Goal: Navigation & Orientation: Find specific page/section

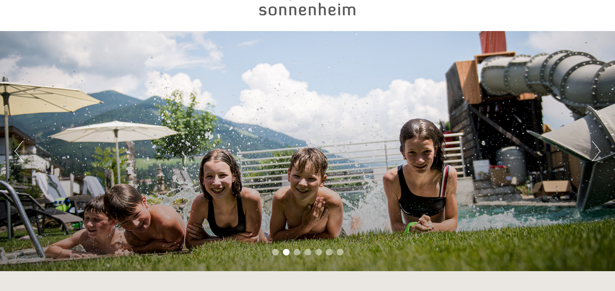
click at [551, 209] on div "Previous Next 1 2 3 4 5 6 7" at bounding box center [307, 151] width 615 height 240
click at [78, 178] on div "Previous Next 1 2 3 4 5 6 7" at bounding box center [307, 151] width 615 height 240
click at [301, 210] on div "Previous Next 1 2 3 4 5 6 7" at bounding box center [307, 151] width 615 height 240
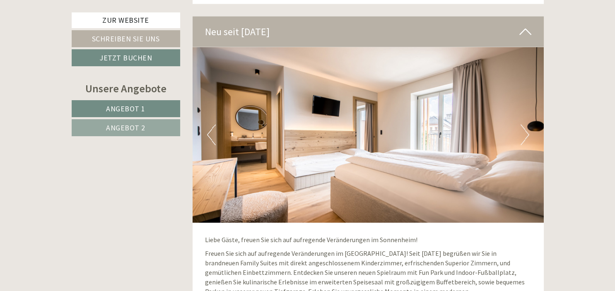
scroll to position [1749, 0]
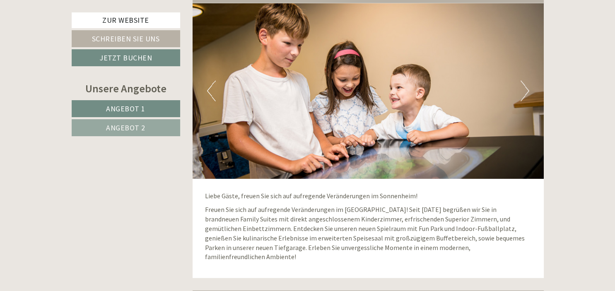
click at [528, 80] on div "Previous Next" at bounding box center [368, 91] width 351 height 176
click at [528, 81] on button "Next" at bounding box center [524, 91] width 9 height 21
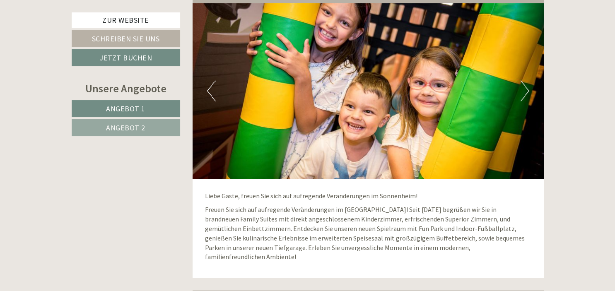
click at [528, 81] on button "Next" at bounding box center [524, 91] width 9 height 21
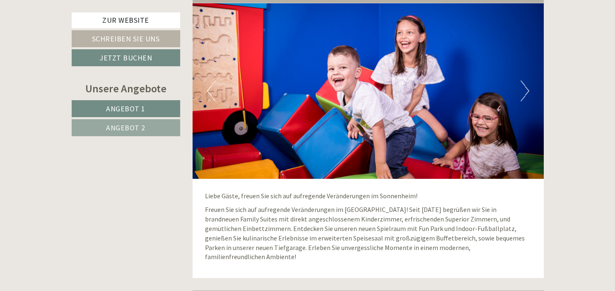
click at [520, 87] on img at bounding box center [368, 91] width 351 height 176
click at [528, 81] on button "Next" at bounding box center [524, 91] width 9 height 21
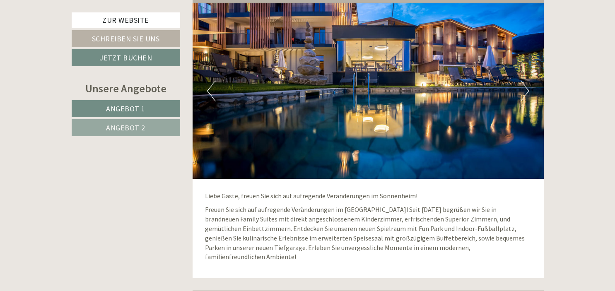
click at [528, 81] on button "Next" at bounding box center [524, 91] width 9 height 21
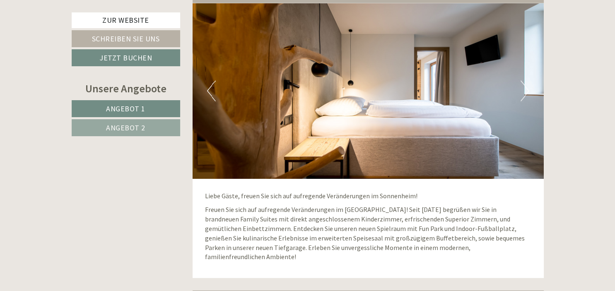
click at [528, 81] on button "Next" at bounding box center [524, 91] width 9 height 21
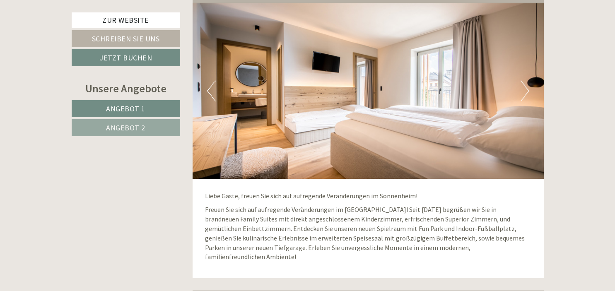
click at [527, 81] on button "Next" at bounding box center [524, 91] width 9 height 21
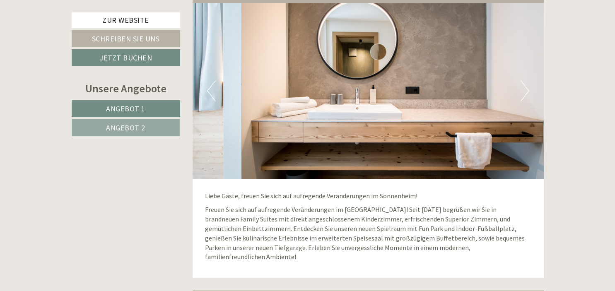
click at [527, 81] on button "Next" at bounding box center [524, 91] width 9 height 21
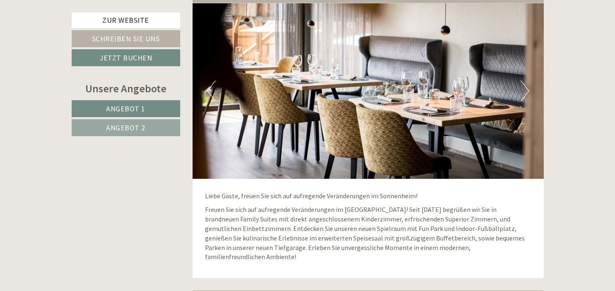
click at [527, 81] on button "Next" at bounding box center [524, 91] width 9 height 21
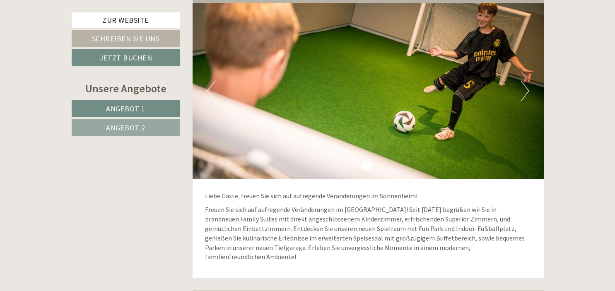
click at [527, 81] on button "Next" at bounding box center [524, 91] width 9 height 21
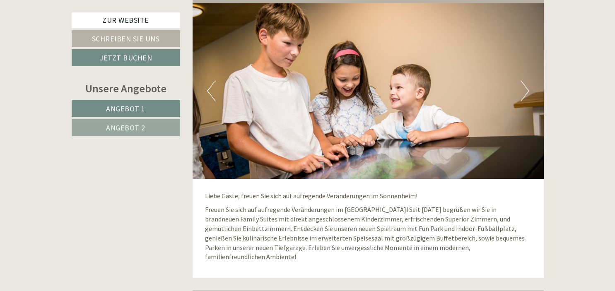
click at [527, 81] on button "Next" at bounding box center [524, 91] width 9 height 21
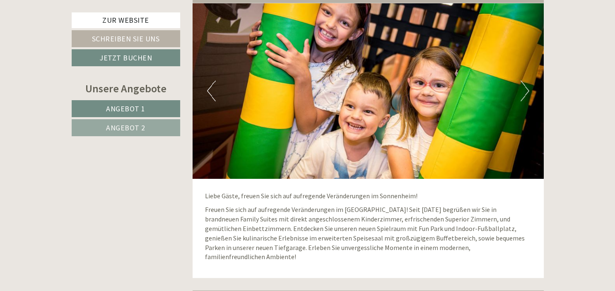
click at [527, 81] on button "Next" at bounding box center [524, 91] width 9 height 21
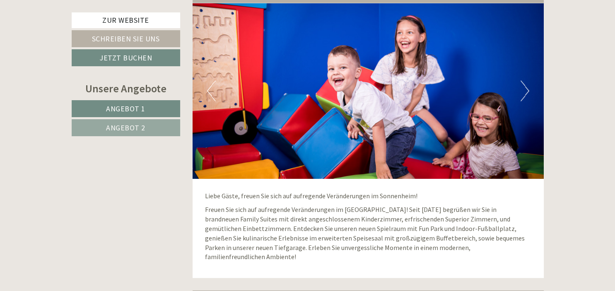
click at [524, 81] on button "Next" at bounding box center [524, 91] width 9 height 21
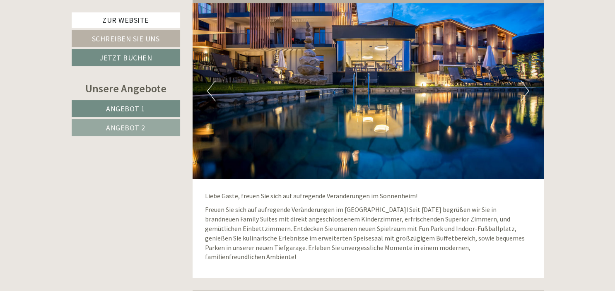
click at [518, 81] on img at bounding box center [368, 91] width 351 height 176
click at [522, 81] on button "Next" at bounding box center [524, 91] width 9 height 21
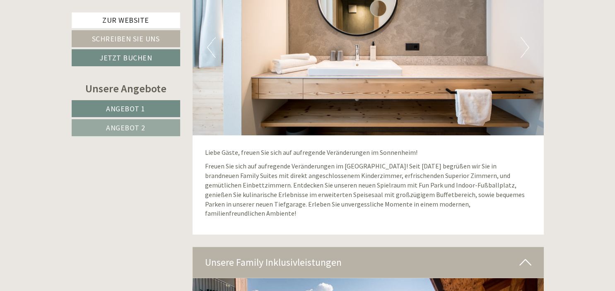
scroll to position [2011, 0]
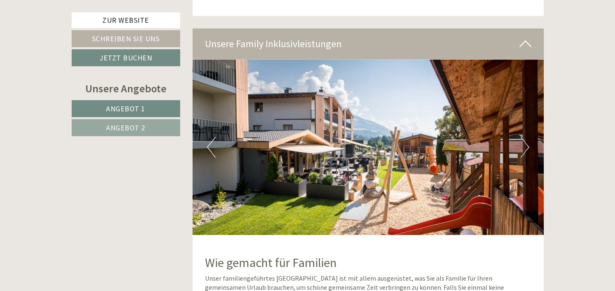
click at [529, 123] on img at bounding box center [368, 148] width 351 height 176
click at [523, 137] on button "Next" at bounding box center [524, 147] width 9 height 21
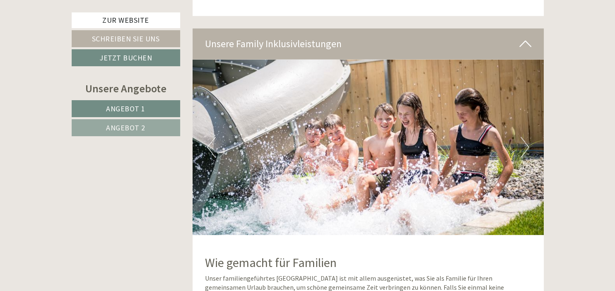
click at [523, 137] on button "Next" at bounding box center [524, 147] width 9 height 21
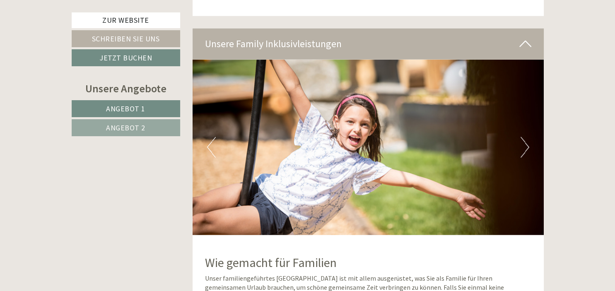
click at [523, 137] on button "Next" at bounding box center [524, 147] width 9 height 21
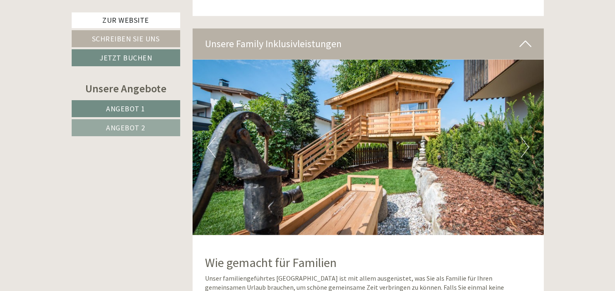
click at [522, 137] on button "Next" at bounding box center [524, 147] width 9 height 21
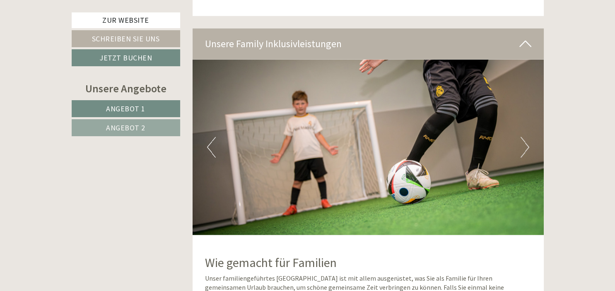
click at [522, 137] on button "Next" at bounding box center [524, 147] width 9 height 21
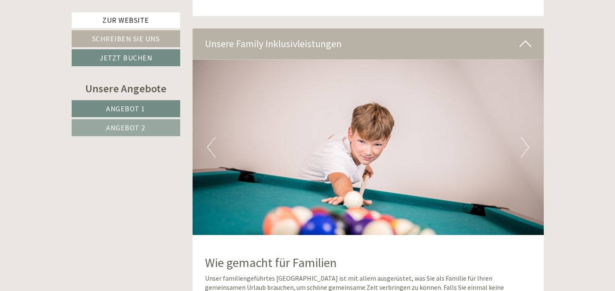
click at [520, 126] on img at bounding box center [368, 148] width 351 height 176
click at [523, 137] on button "Next" at bounding box center [524, 147] width 9 height 21
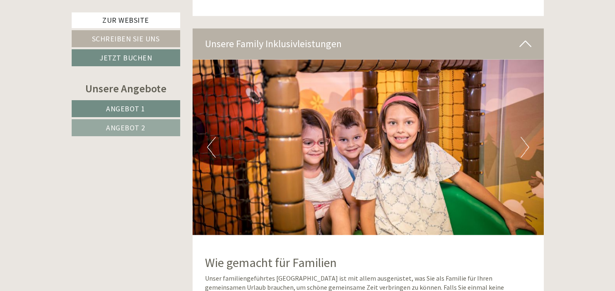
click at [523, 137] on button "Next" at bounding box center [524, 147] width 9 height 21
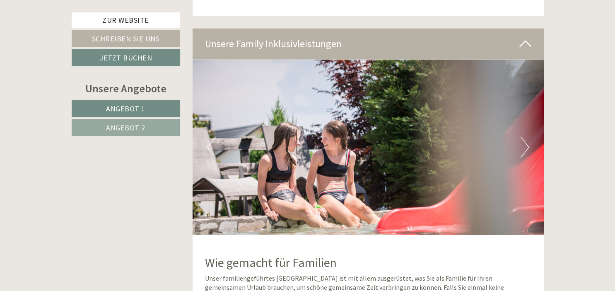
click at [523, 137] on button "Next" at bounding box center [524, 147] width 9 height 21
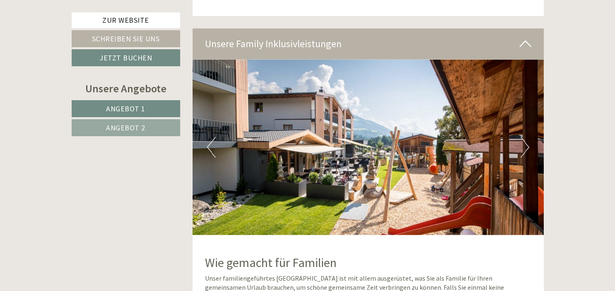
click at [523, 137] on button "Next" at bounding box center [524, 147] width 9 height 21
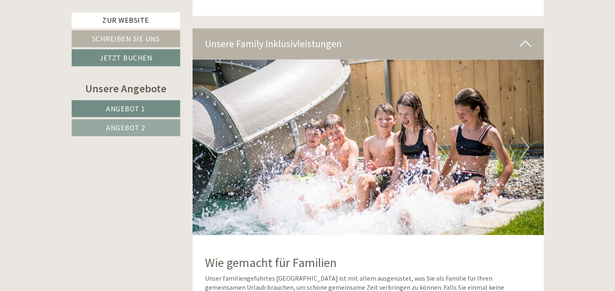
click at [523, 137] on button "Next" at bounding box center [524, 147] width 9 height 21
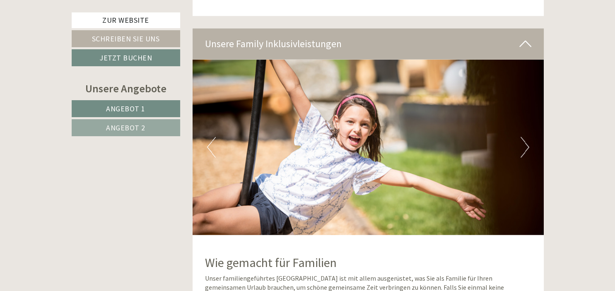
click at [523, 137] on button "Next" at bounding box center [524, 147] width 9 height 21
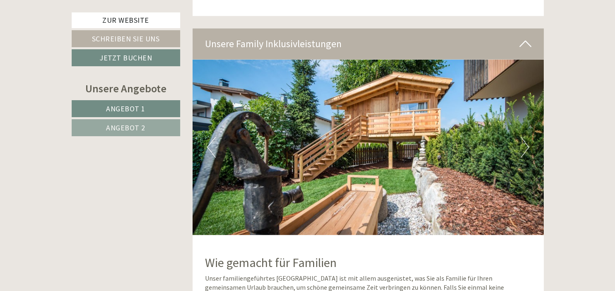
click at [523, 137] on button "Next" at bounding box center [524, 147] width 9 height 21
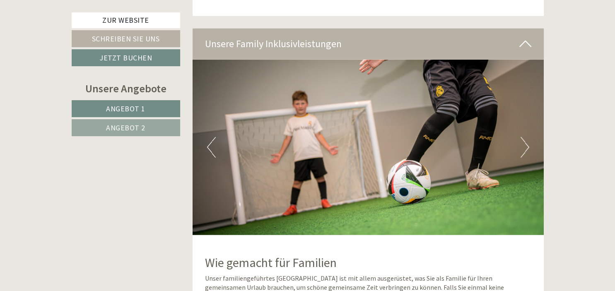
click at [523, 137] on button "Next" at bounding box center [524, 147] width 9 height 21
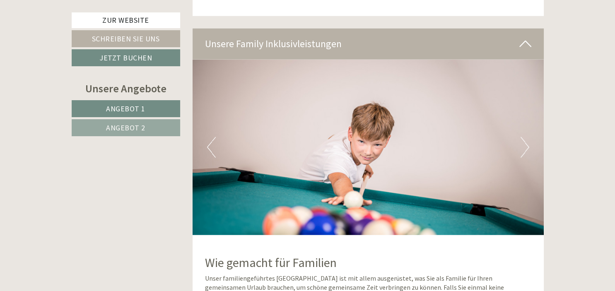
click at [523, 137] on button "Next" at bounding box center [524, 147] width 9 height 21
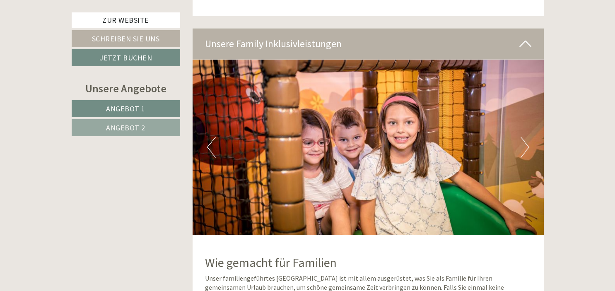
click at [523, 137] on button "Next" at bounding box center [524, 147] width 9 height 21
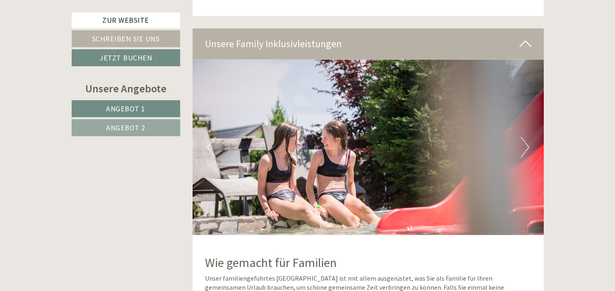
click at [523, 137] on button "Next" at bounding box center [524, 147] width 9 height 21
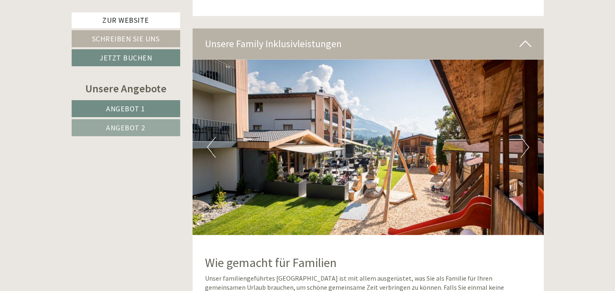
click at [523, 137] on button "Next" at bounding box center [524, 147] width 9 height 21
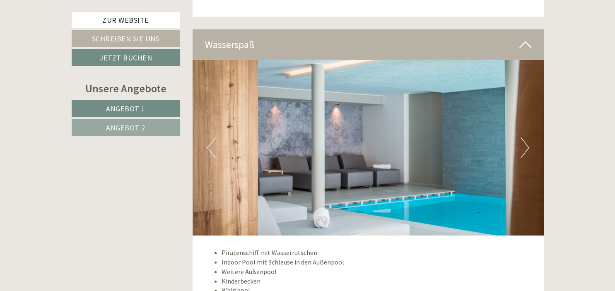
scroll to position [2405, 0]
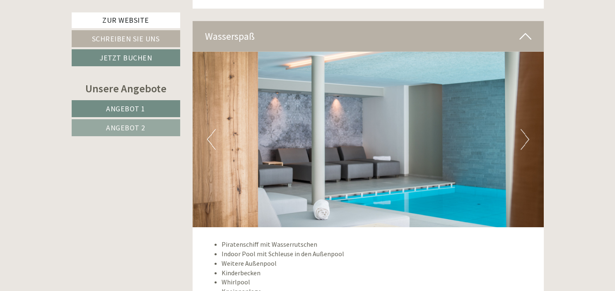
click at [524, 129] on button "Next" at bounding box center [524, 139] width 9 height 21
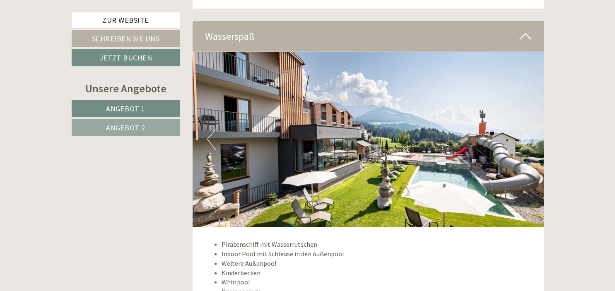
click at [523, 129] on button "Next" at bounding box center [524, 139] width 9 height 21
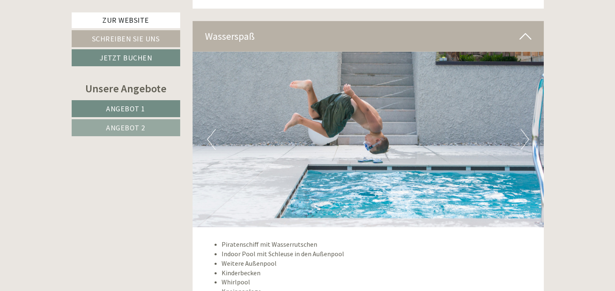
click at [523, 129] on button "Next" at bounding box center [524, 139] width 9 height 21
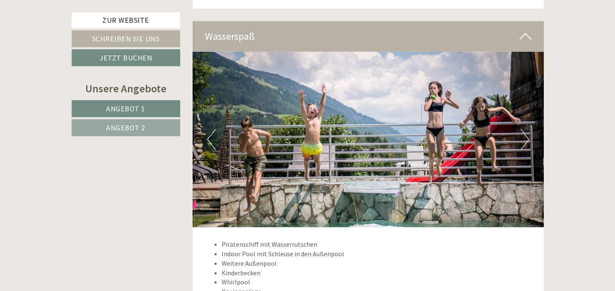
click at [523, 129] on button "Next" at bounding box center [524, 139] width 9 height 21
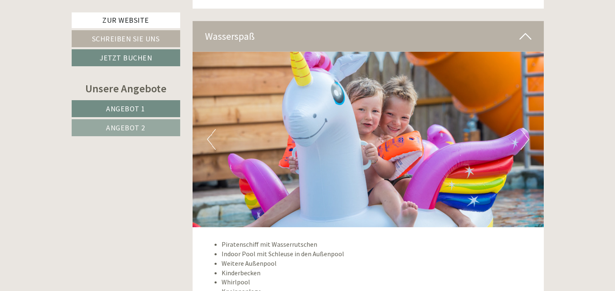
click at [523, 129] on button "Next" at bounding box center [524, 139] width 9 height 21
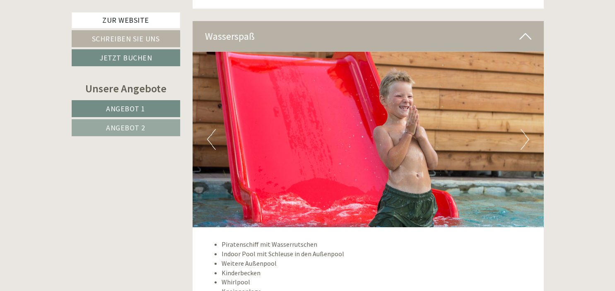
click at [523, 129] on button "Next" at bounding box center [524, 139] width 9 height 21
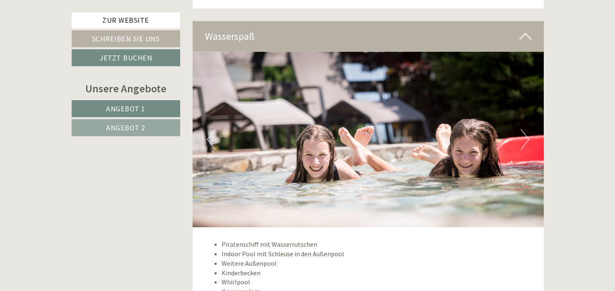
click at [523, 129] on button "Next" at bounding box center [524, 139] width 9 height 21
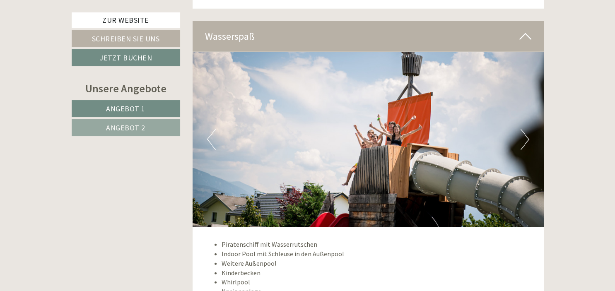
click at [523, 129] on button "Next" at bounding box center [524, 139] width 9 height 21
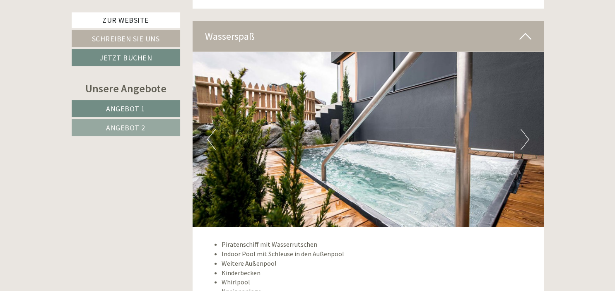
click at [523, 129] on button "Next" at bounding box center [524, 139] width 9 height 21
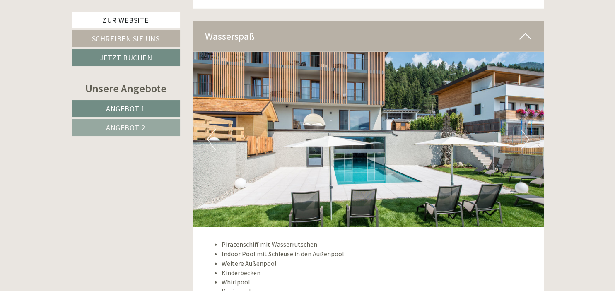
click at [523, 129] on button "Next" at bounding box center [524, 139] width 9 height 21
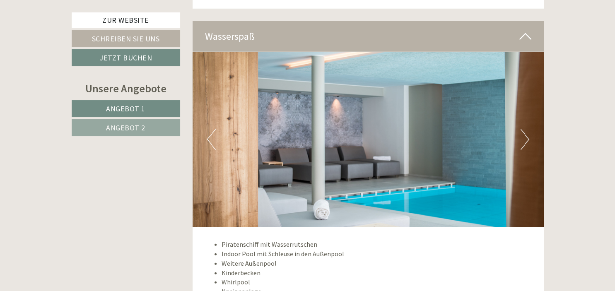
click at [523, 129] on button "Next" at bounding box center [524, 139] width 9 height 21
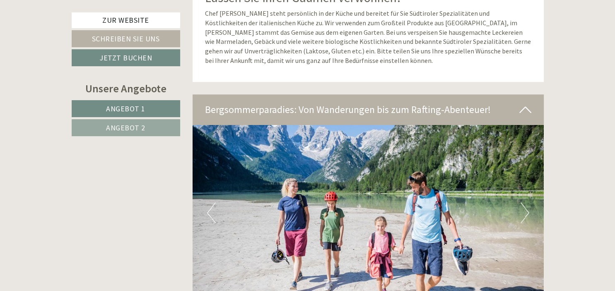
scroll to position [3673, 0]
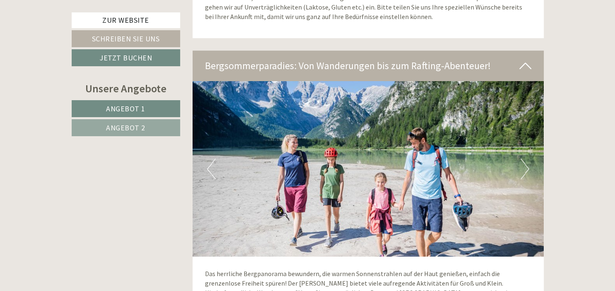
click at [529, 159] on button "Next" at bounding box center [524, 169] width 9 height 21
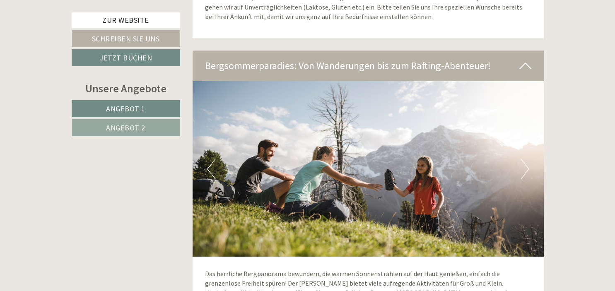
click at [529, 159] on button "Next" at bounding box center [524, 169] width 9 height 21
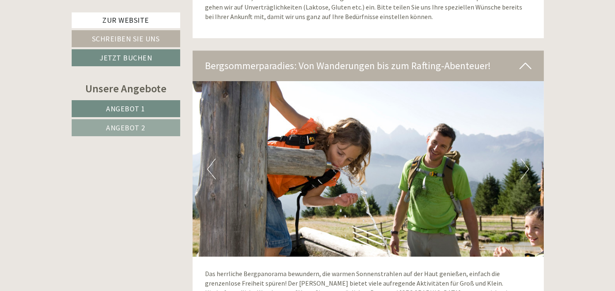
click at [529, 159] on button "Next" at bounding box center [524, 169] width 9 height 21
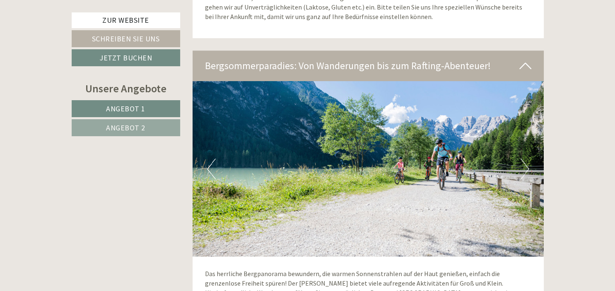
click at [529, 159] on button "Next" at bounding box center [524, 169] width 9 height 21
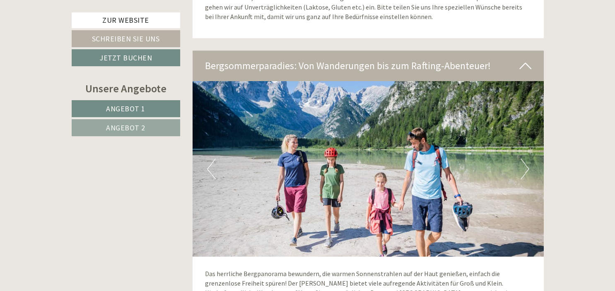
click at [529, 159] on button "Next" at bounding box center [524, 169] width 9 height 21
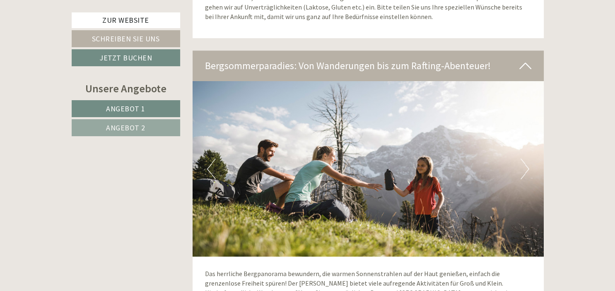
click at [529, 159] on button "Next" at bounding box center [524, 169] width 9 height 21
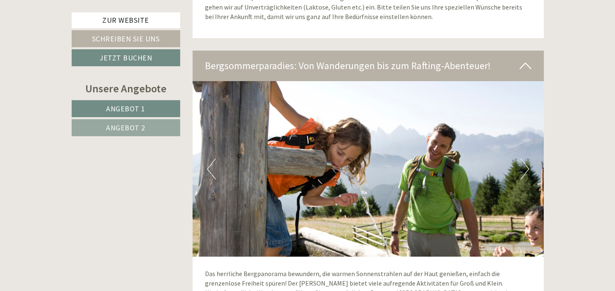
click at [529, 159] on button "Next" at bounding box center [524, 169] width 9 height 21
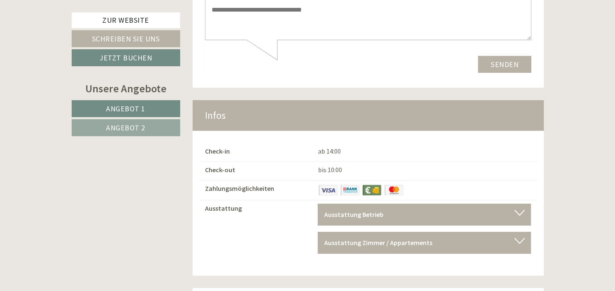
scroll to position [5969, 0]
